Goal: Task Accomplishment & Management: Complete application form

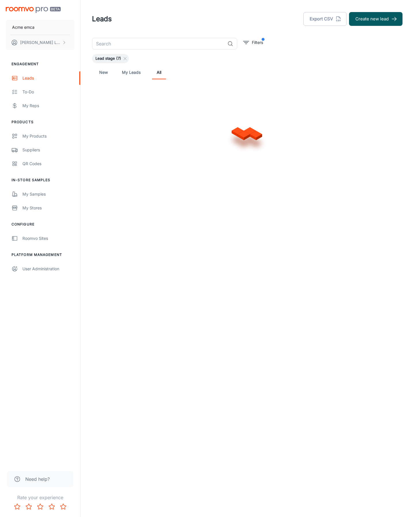
click at [376, 19] on button "Create new lead" at bounding box center [375, 19] width 53 height 14
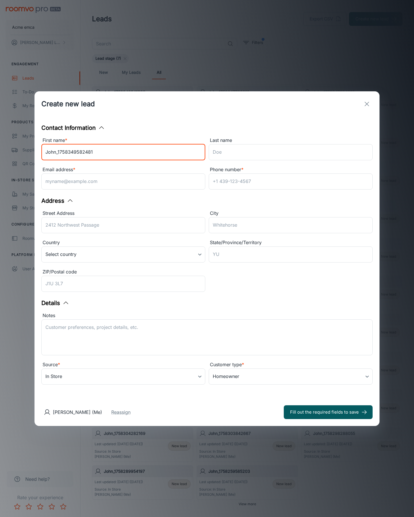
type input "John_1758349582481"
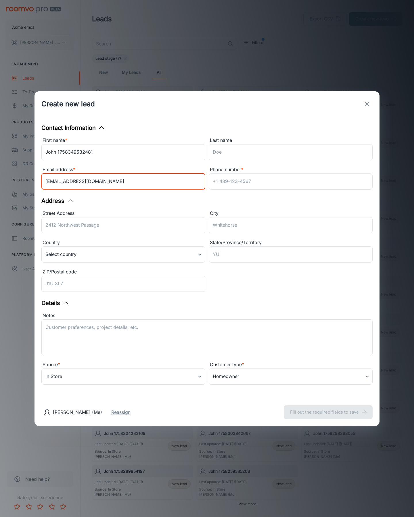
type input "[EMAIL_ADDRESS][DOMAIN_NAME]"
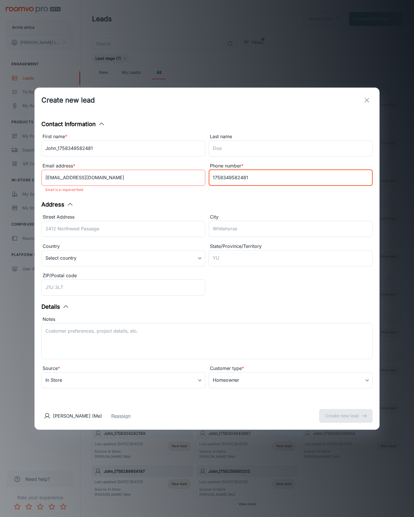
type input "1758349582481"
click at [346, 412] on button "Create new lead" at bounding box center [345, 416] width 53 height 14
